Goal: Task Accomplishment & Management: Complete application form

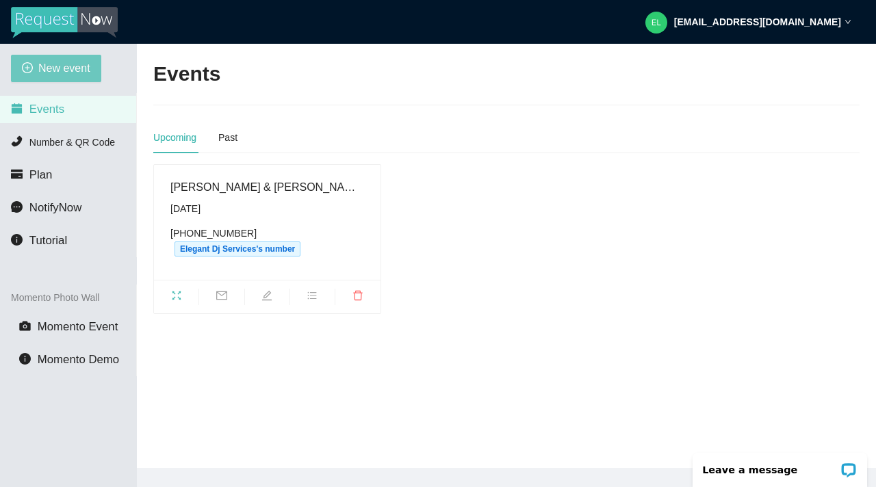
click at [70, 71] on span "New event" at bounding box center [64, 68] width 52 height 17
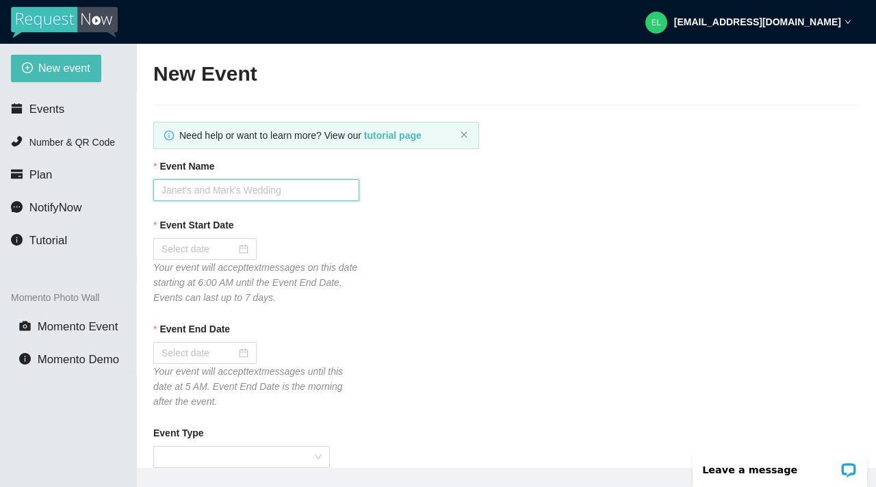
click at [215, 194] on input "Event Name" at bounding box center [256, 190] width 206 height 22
type input "Public Dinner Cruise"
click at [187, 253] on input "Event Start Date" at bounding box center [198, 249] width 75 height 15
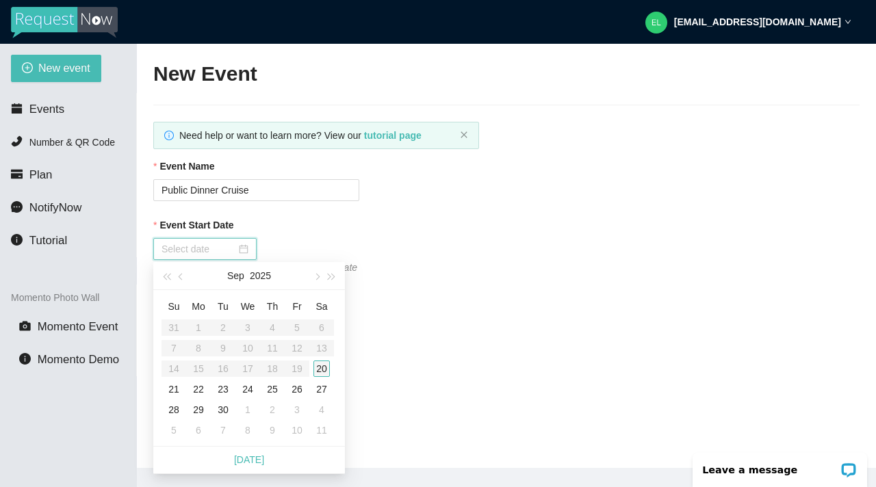
type input "09/20/2025"
click at [322, 367] on div "20" at bounding box center [321, 369] width 16 height 16
type input "09/21/2025"
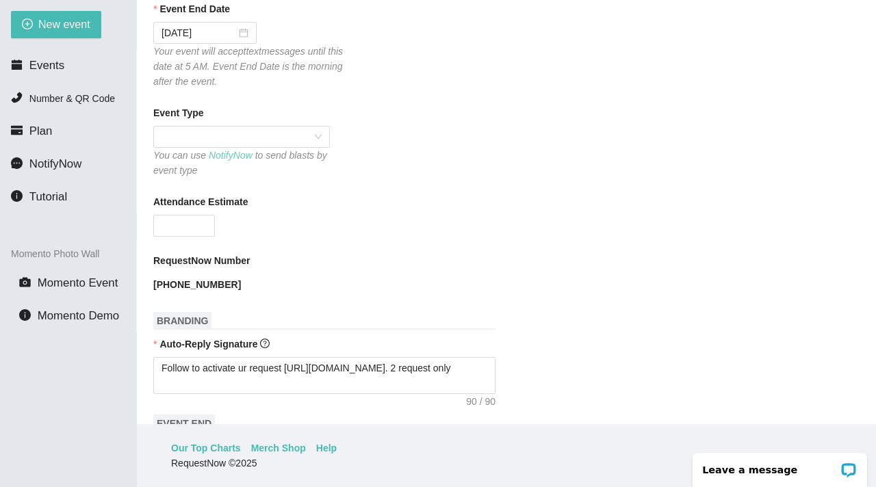
scroll to position [270, 0]
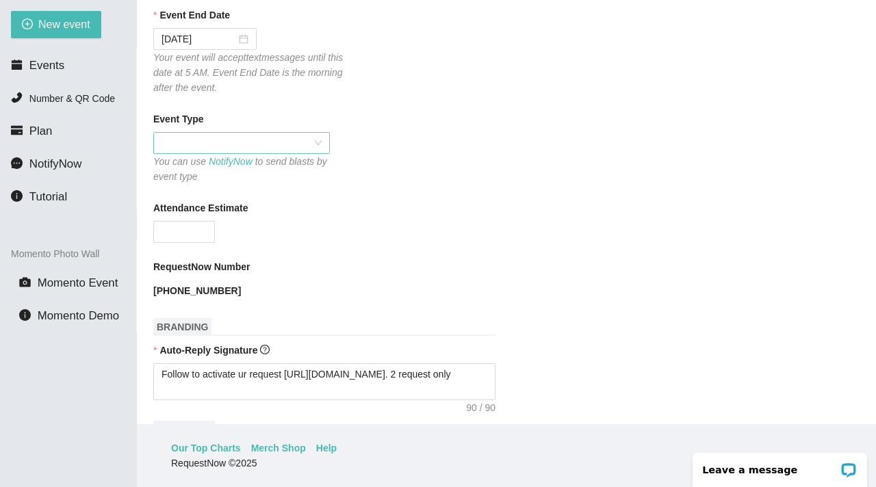
click at [210, 135] on span at bounding box center [241, 143] width 160 height 21
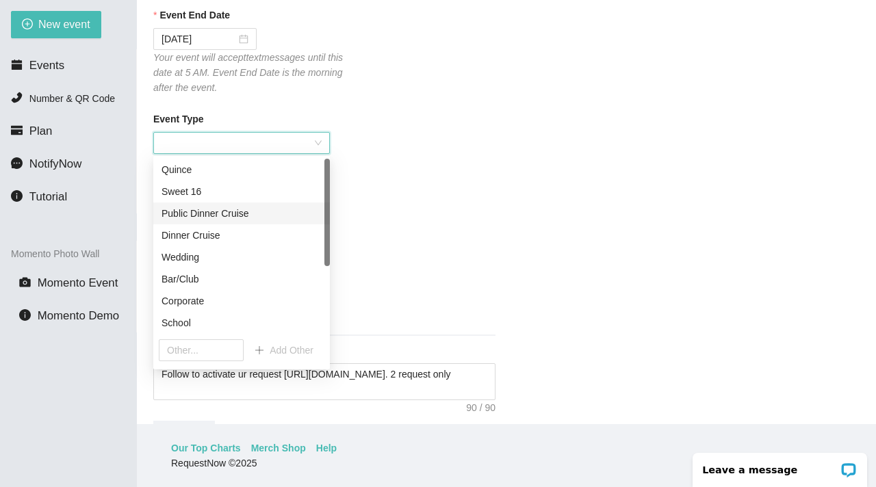
click at [200, 215] on div "Public Dinner Cruise" at bounding box center [241, 213] width 160 height 15
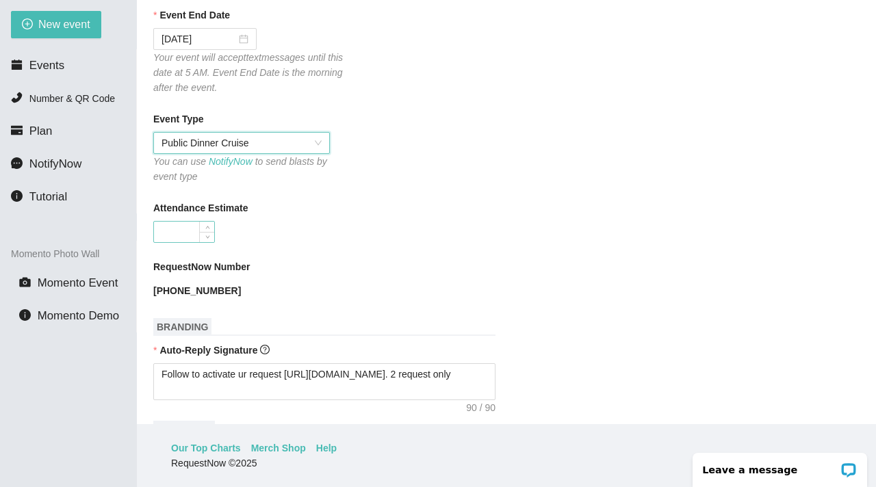
click at [186, 235] on input "Attendance Estimate" at bounding box center [184, 232] width 60 height 21
type input "81"
click at [378, 244] on form "Event Name Public Dinner Cruise Event Start Date 09/20/2025 Your event will acc…" at bounding box center [506, 457] width 706 height 1225
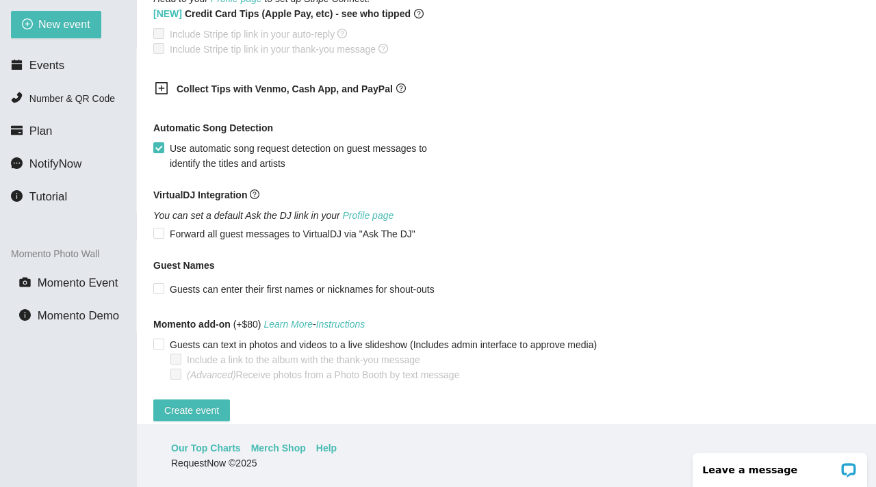
scroll to position [943, 0]
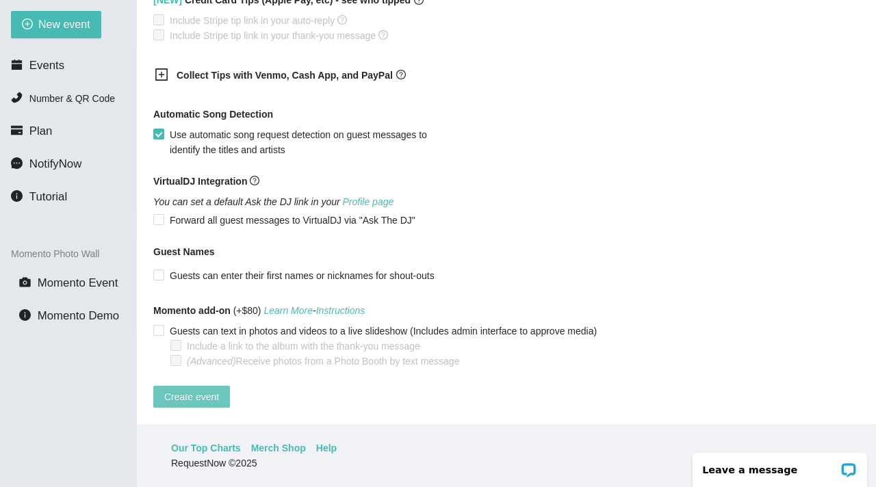
click at [183, 389] on span "Create event" at bounding box center [191, 396] width 55 height 15
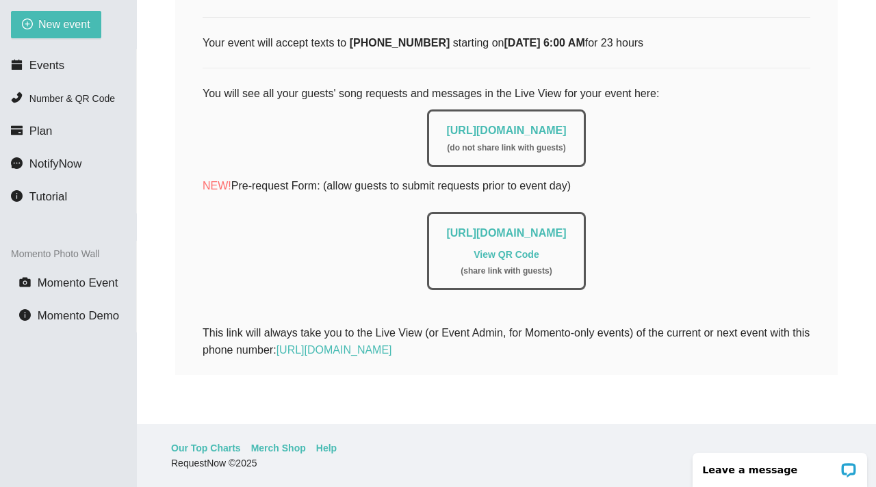
scroll to position [243, 0]
click at [392, 344] on link "https://app.requestnow.io/meondnr/next" at bounding box center [334, 350] width 116 height 12
